Goal: Transaction & Acquisition: Obtain resource

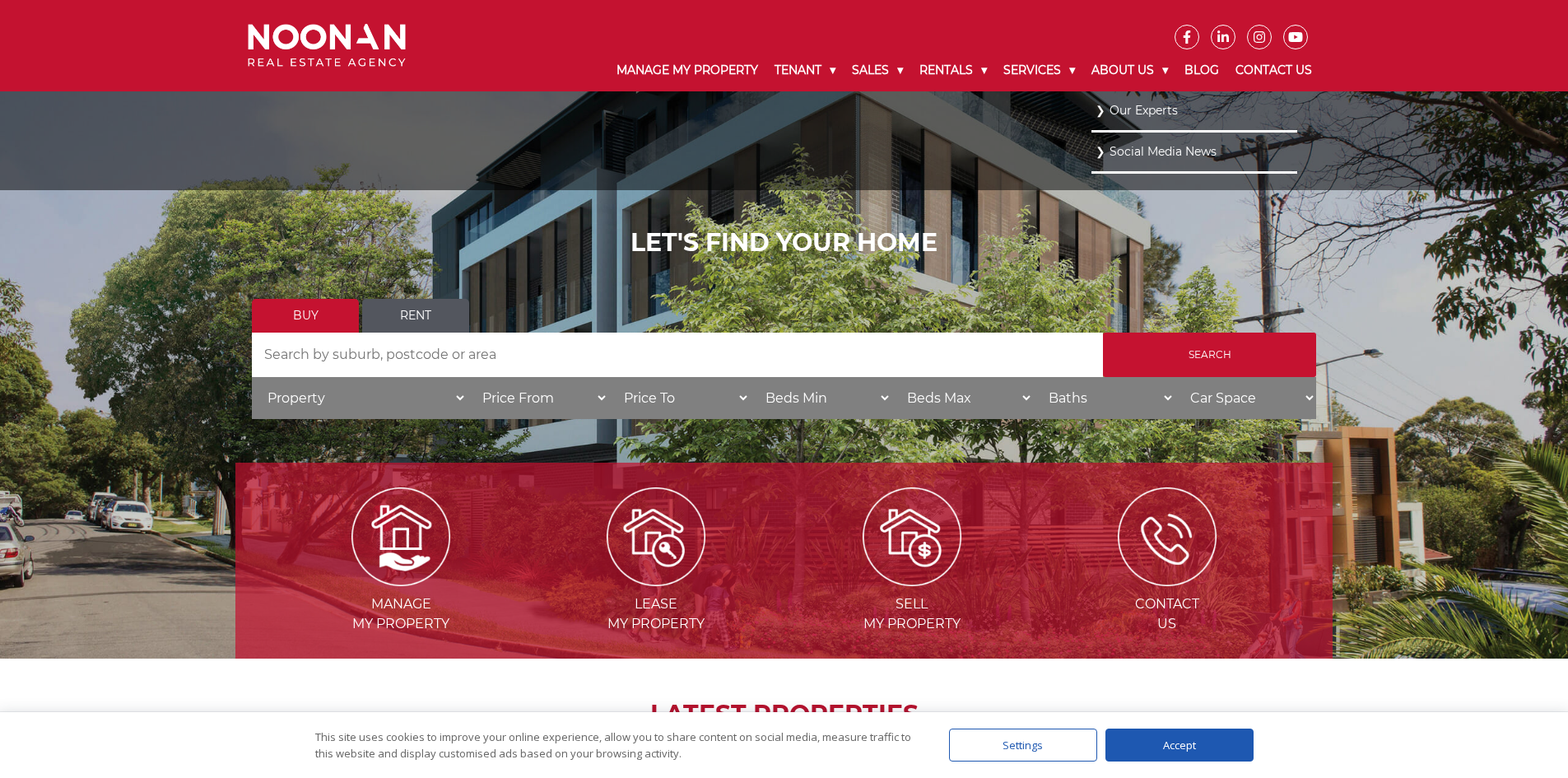
click at [1136, 115] on link "Our Experts" at bounding box center [1194, 110] width 197 height 22
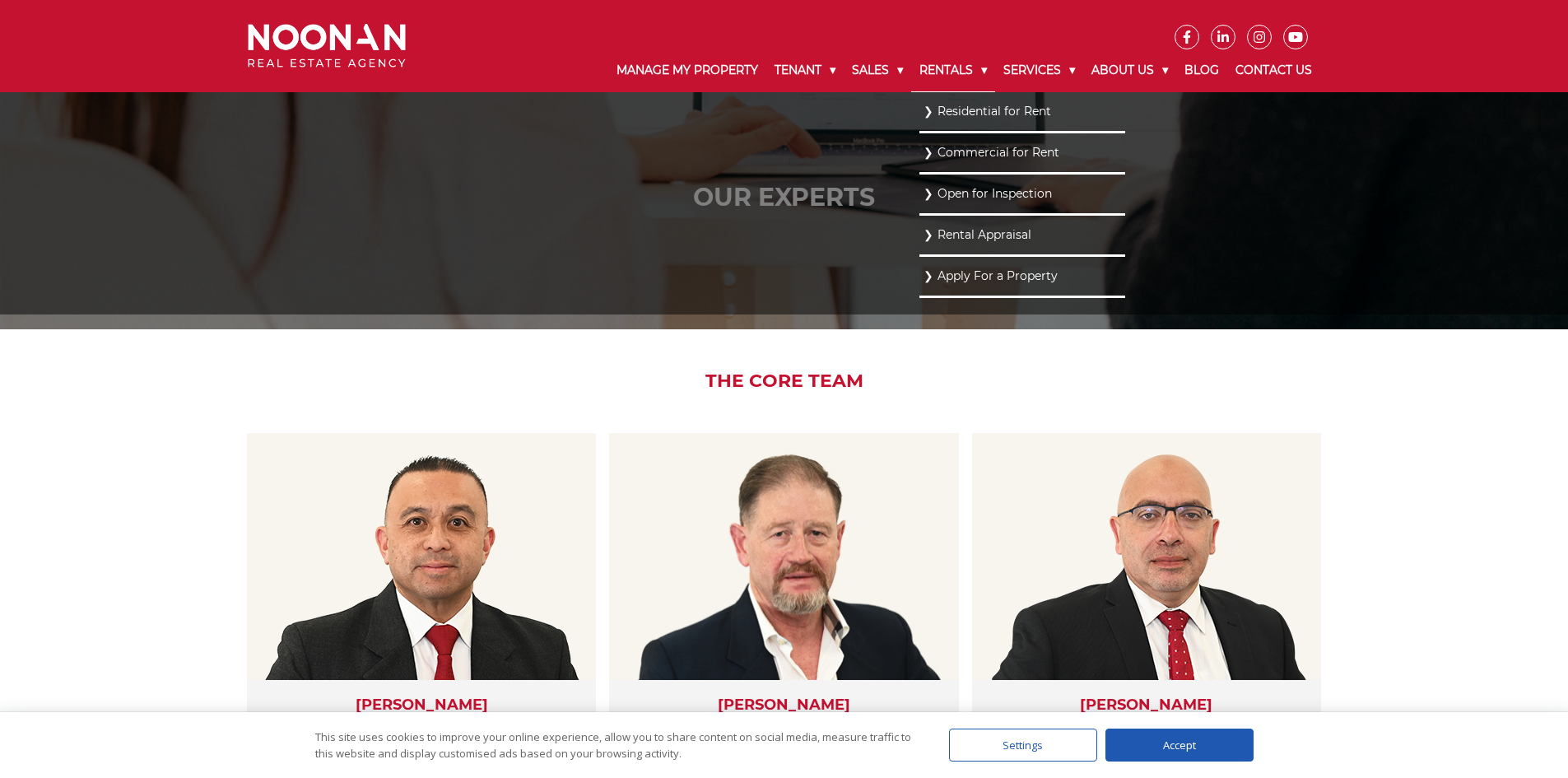
click at [934, 65] on link "Rentals" at bounding box center [953, 71] width 84 height 43
click at [937, 119] on link "Residential for Rent" at bounding box center [1022, 110] width 197 height 22
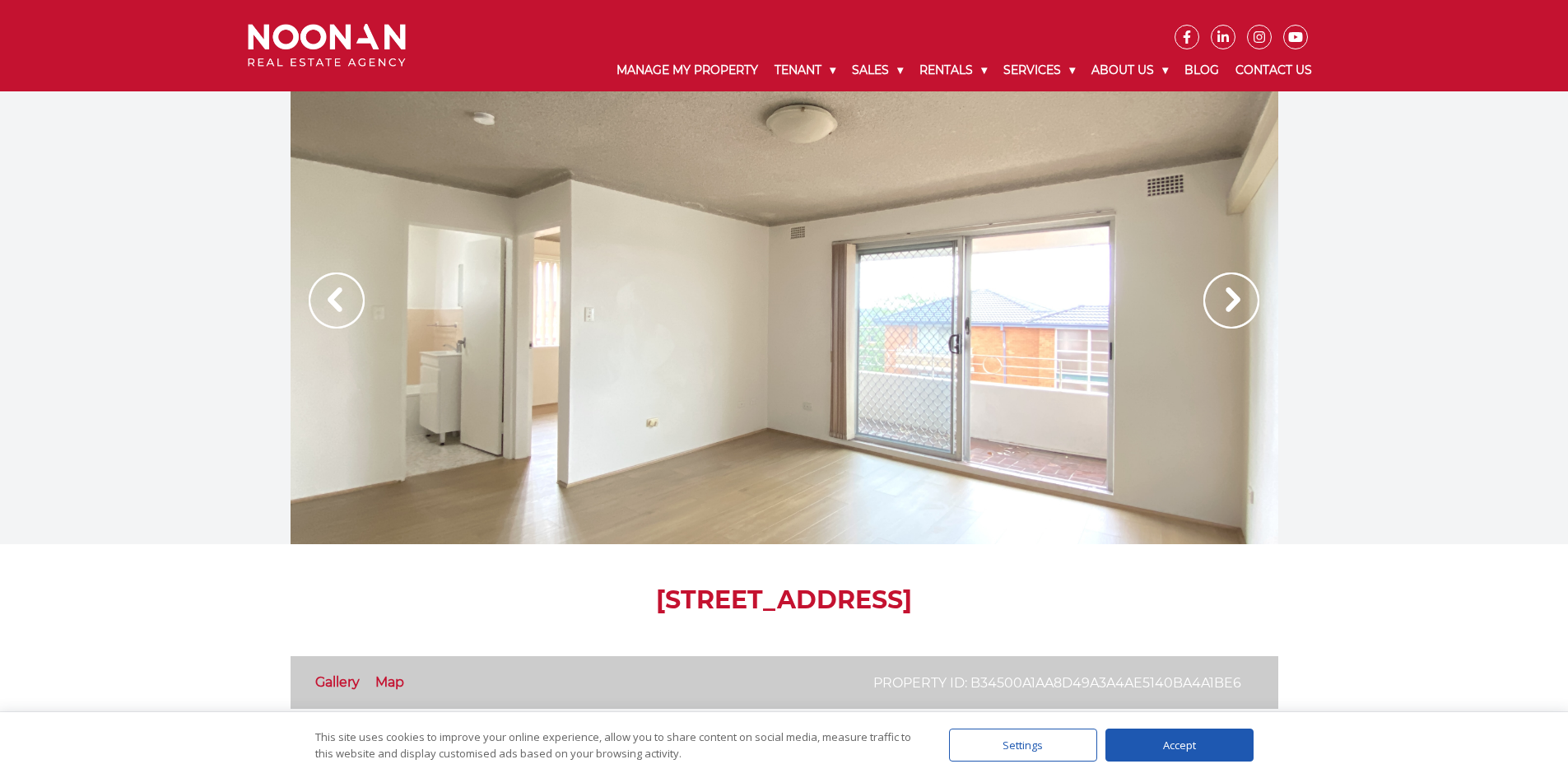
drag, startPoint x: 1575, startPoint y: 101, endPoint x: 1562, endPoint y: 45, distance: 57.5
click at [1221, 305] on img at bounding box center [1231, 301] width 56 height 56
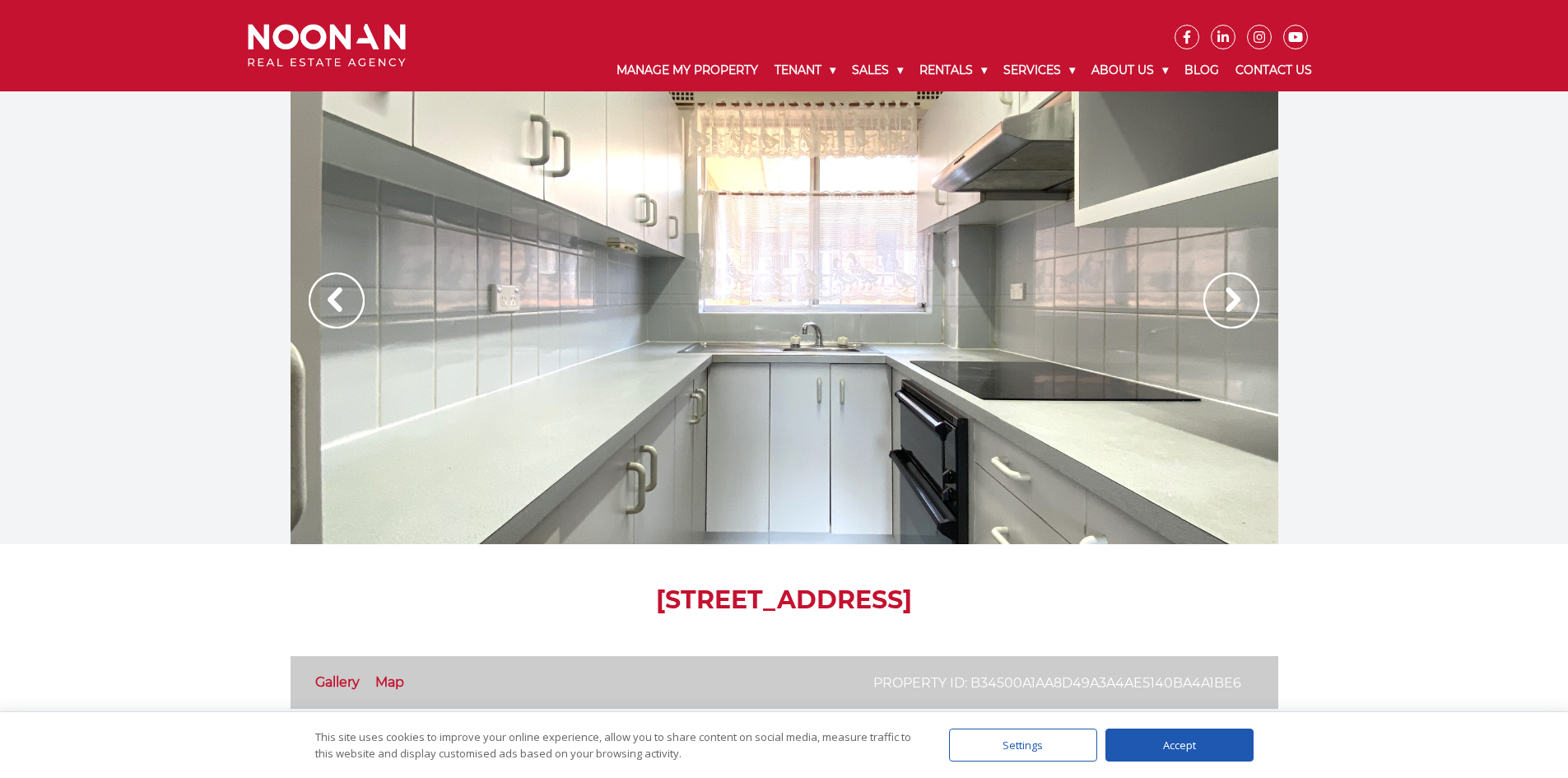
click at [1221, 305] on img at bounding box center [1231, 301] width 56 height 56
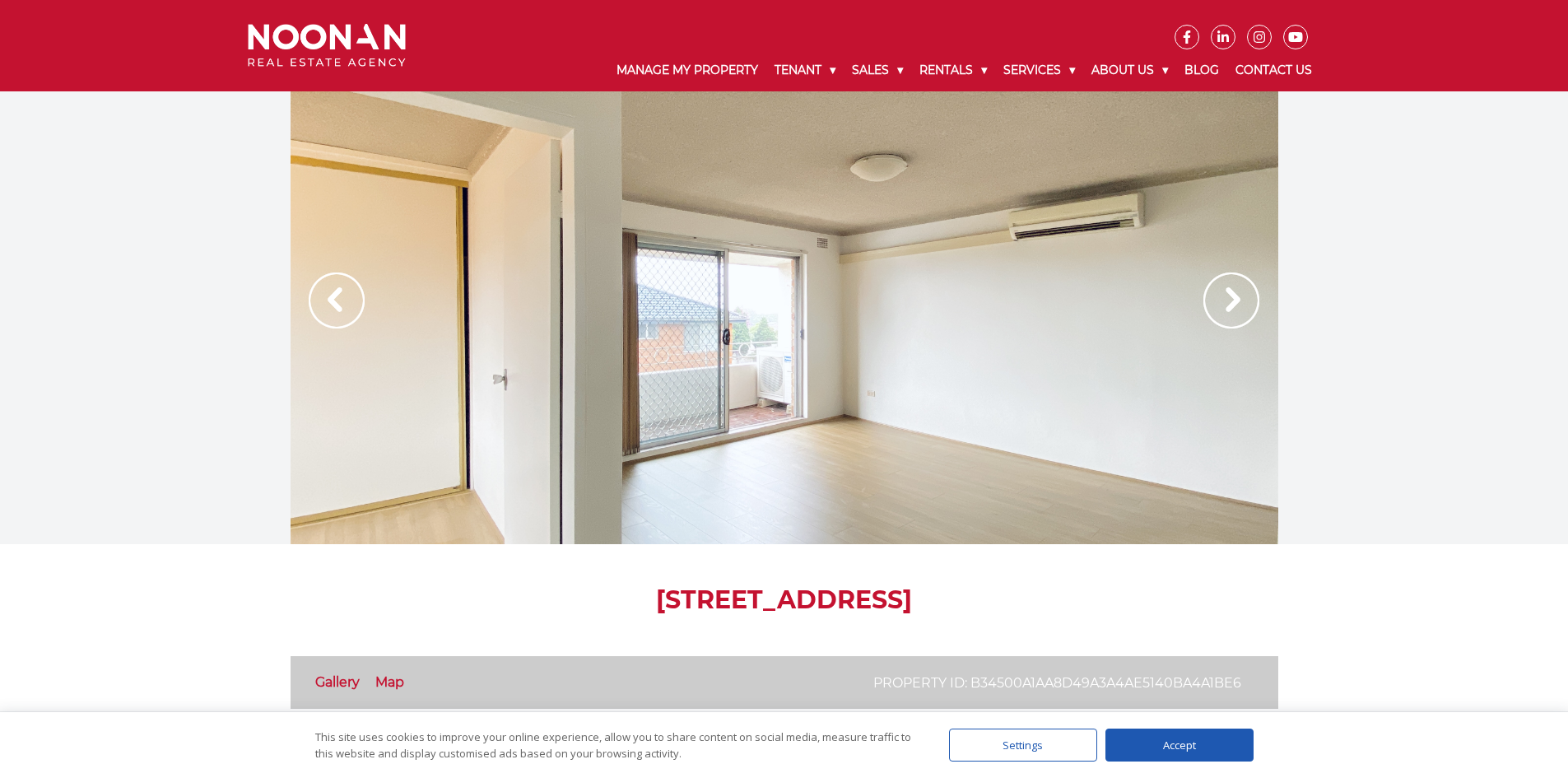
click at [1221, 305] on img at bounding box center [1231, 301] width 56 height 56
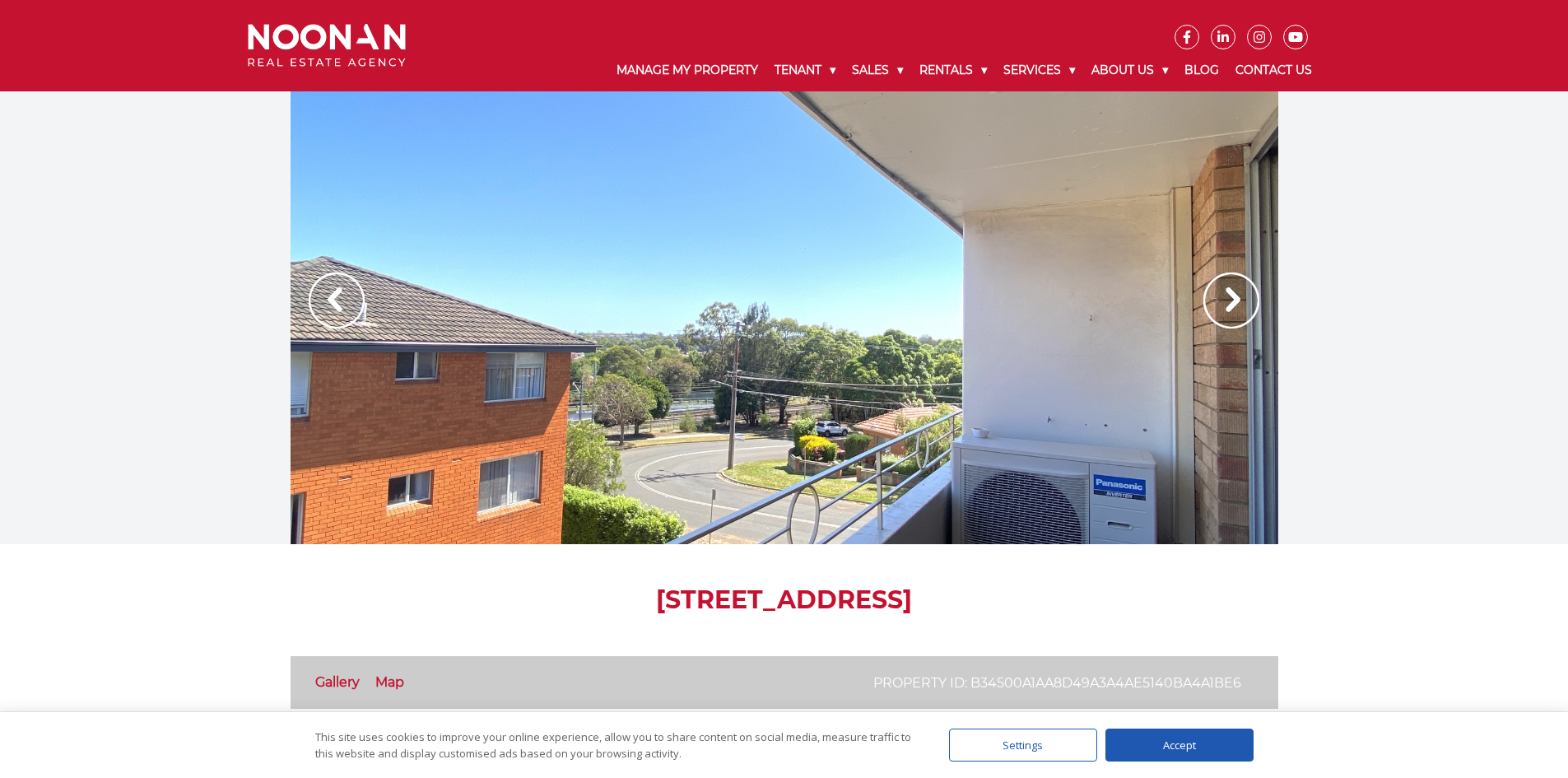
click at [1221, 305] on img at bounding box center [1231, 301] width 56 height 56
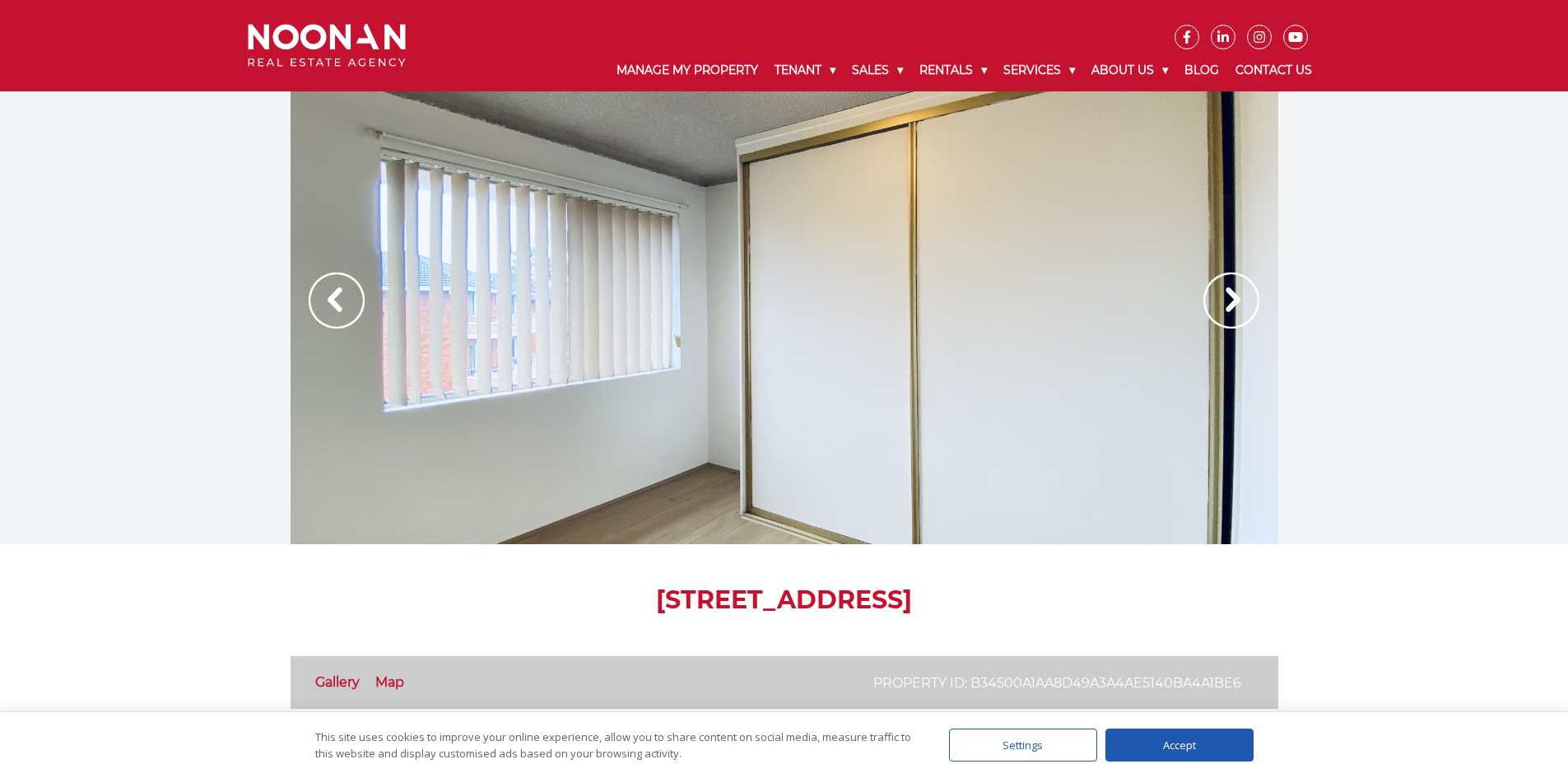
click at [1221, 305] on img at bounding box center [1231, 301] width 56 height 56
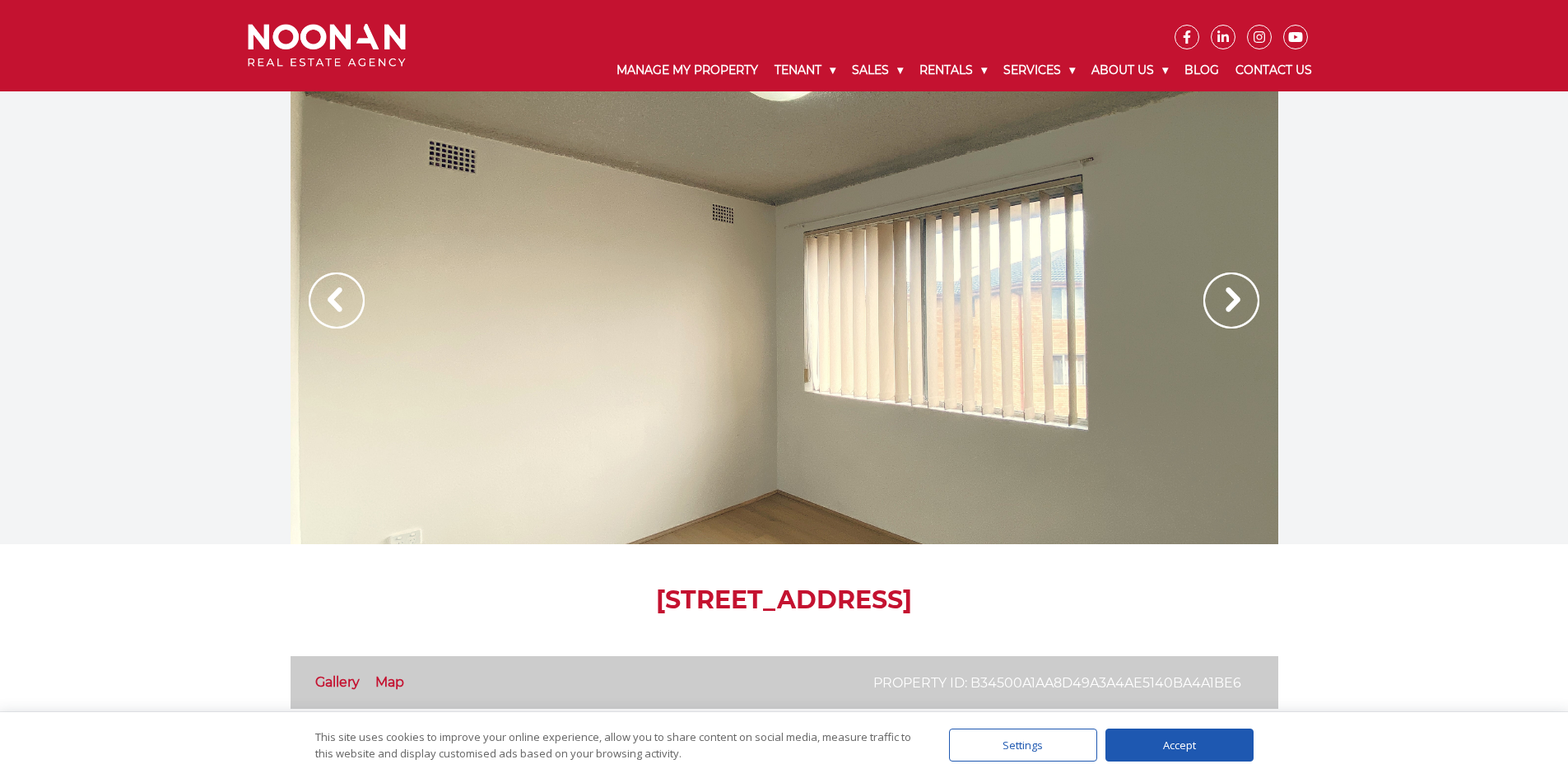
click at [1221, 305] on img at bounding box center [1231, 301] width 56 height 56
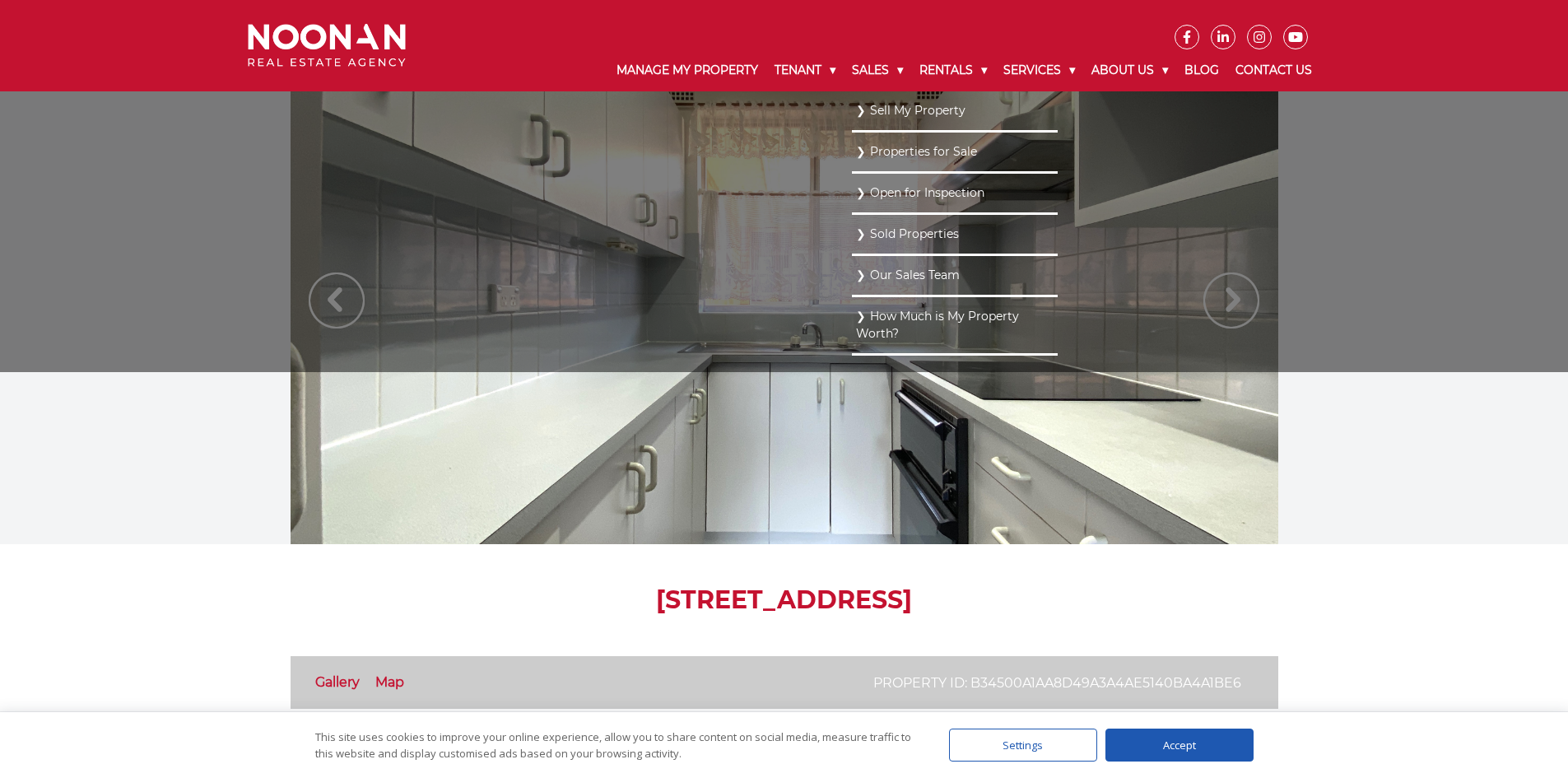
click at [912, 274] on link "Our Sales Team" at bounding box center [955, 274] width 197 height 22
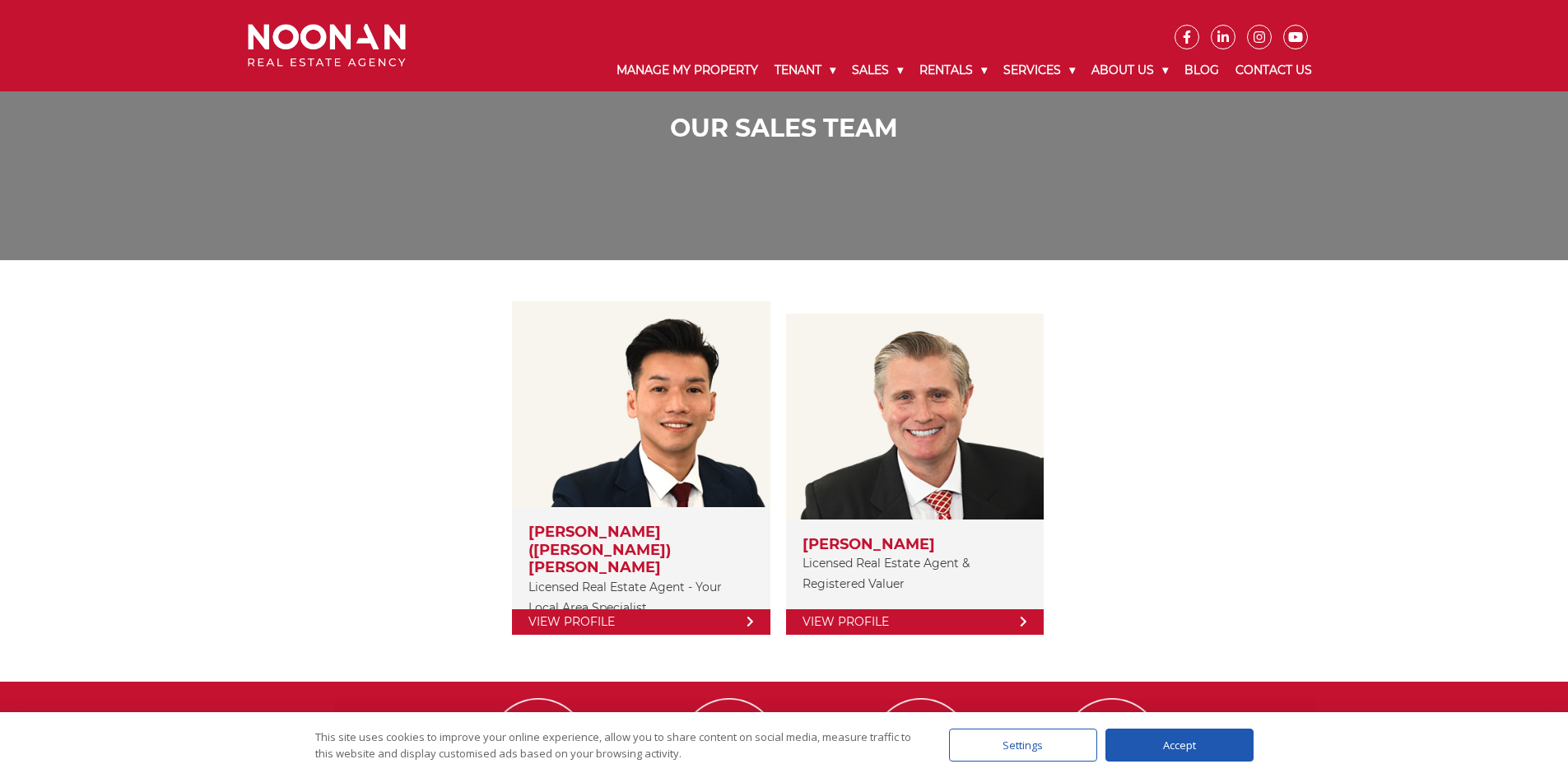
scroll to position [68, 0]
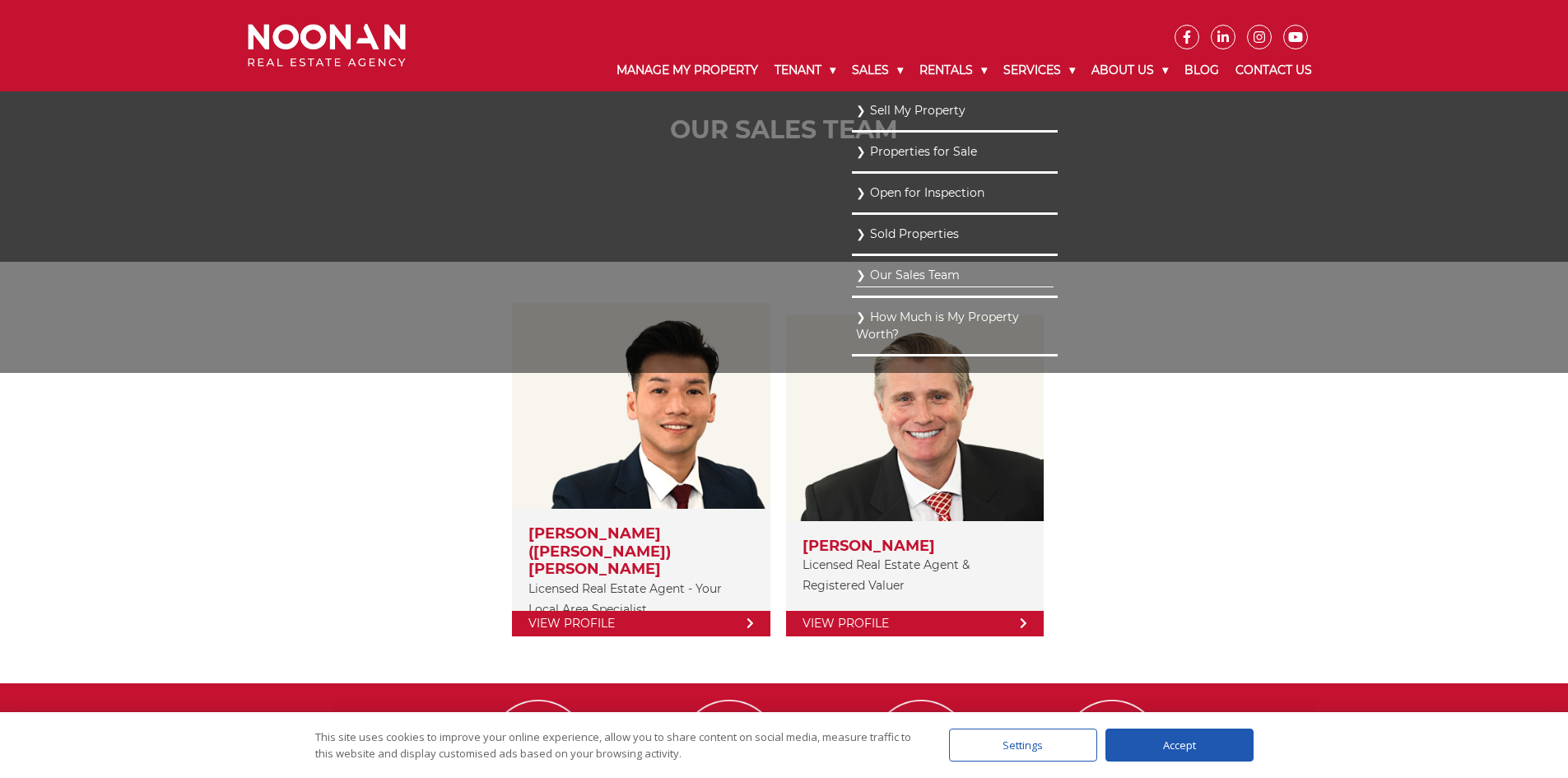
click at [870, 149] on link "Properties for Sale" at bounding box center [955, 152] width 197 height 22
